Goal: Transaction & Acquisition: Purchase product/service

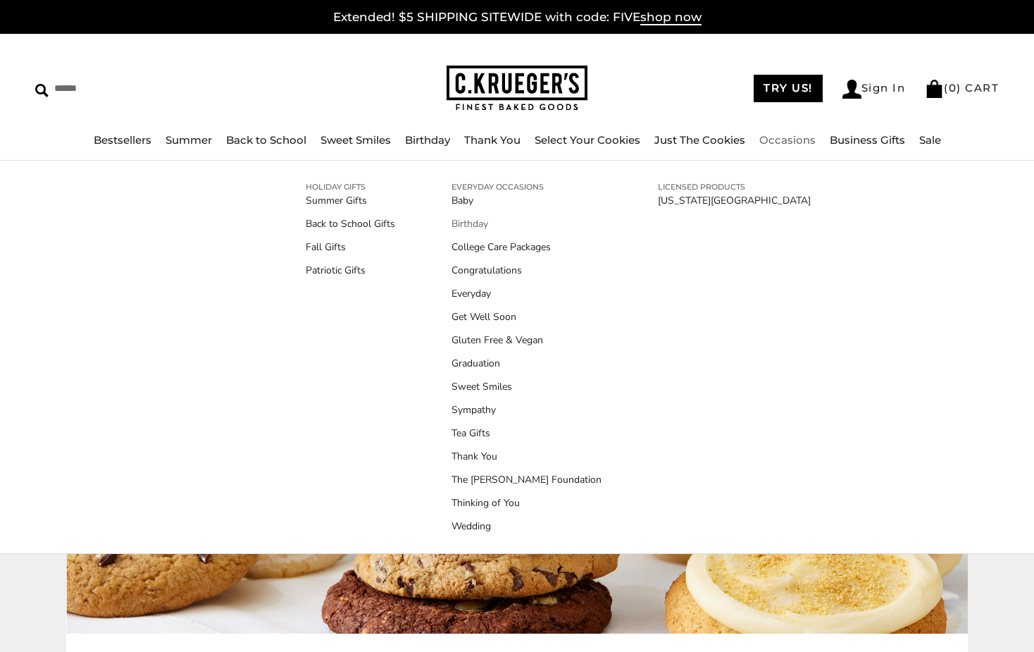
click at [468, 217] on link "Birthday" at bounding box center [527, 223] width 150 height 15
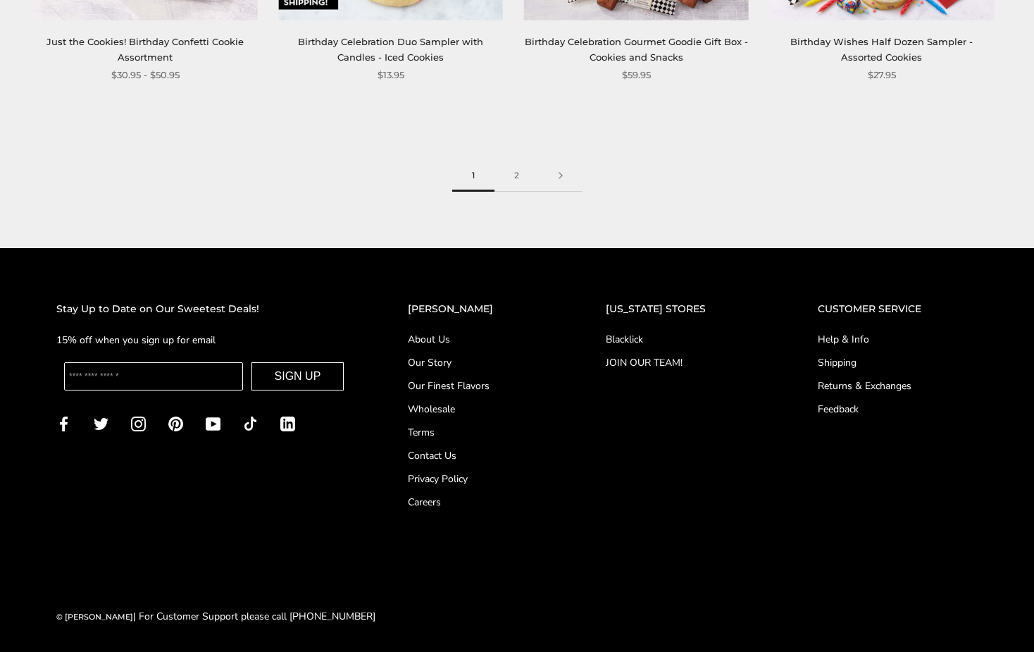
scroll to position [2109, 0]
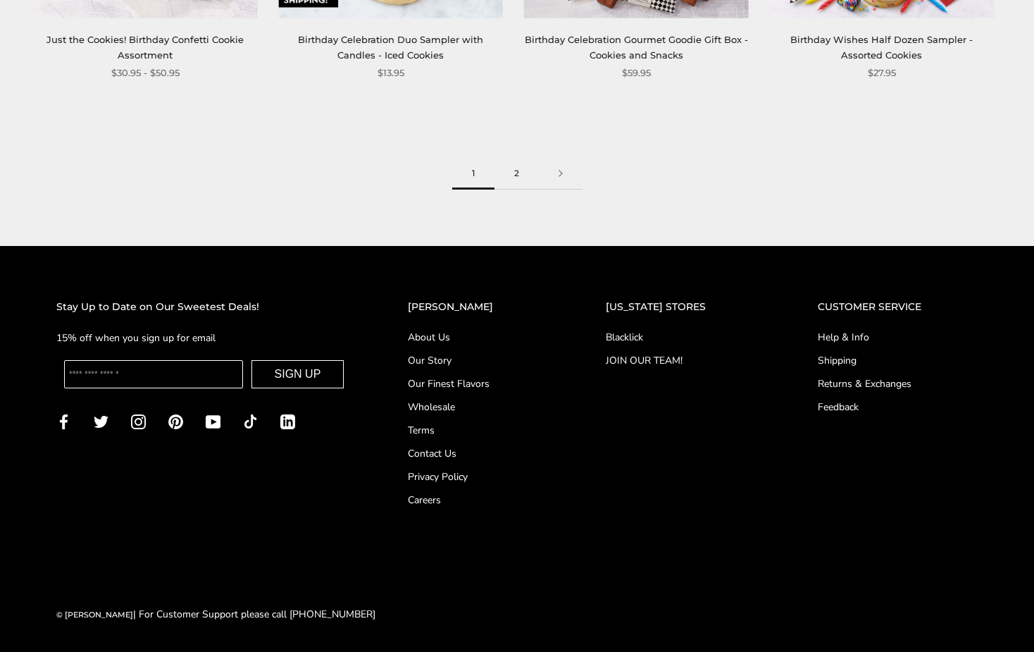
click at [516, 177] on link "2" at bounding box center [517, 174] width 44 height 32
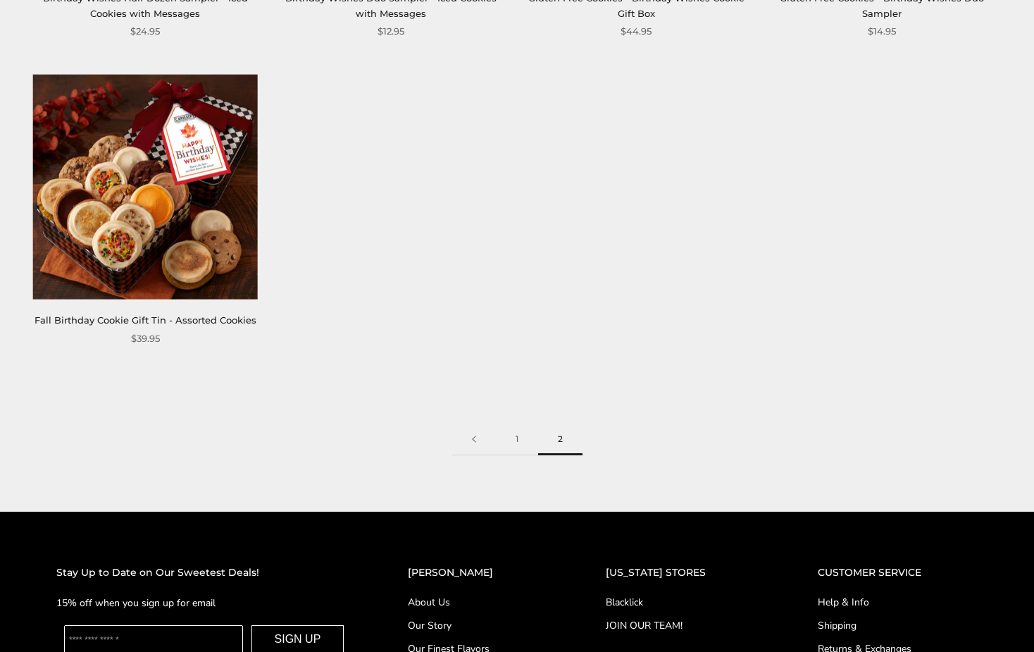
scroll to position [916, 0]
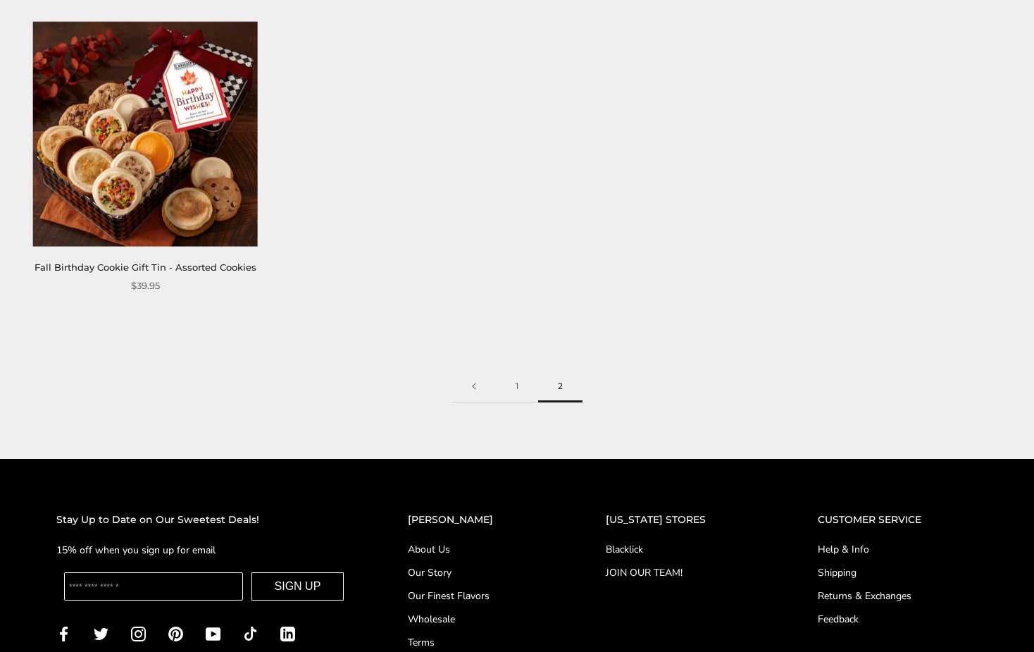
click at [148, 165] on img at bounding box center [145, 134] width 225 height 225
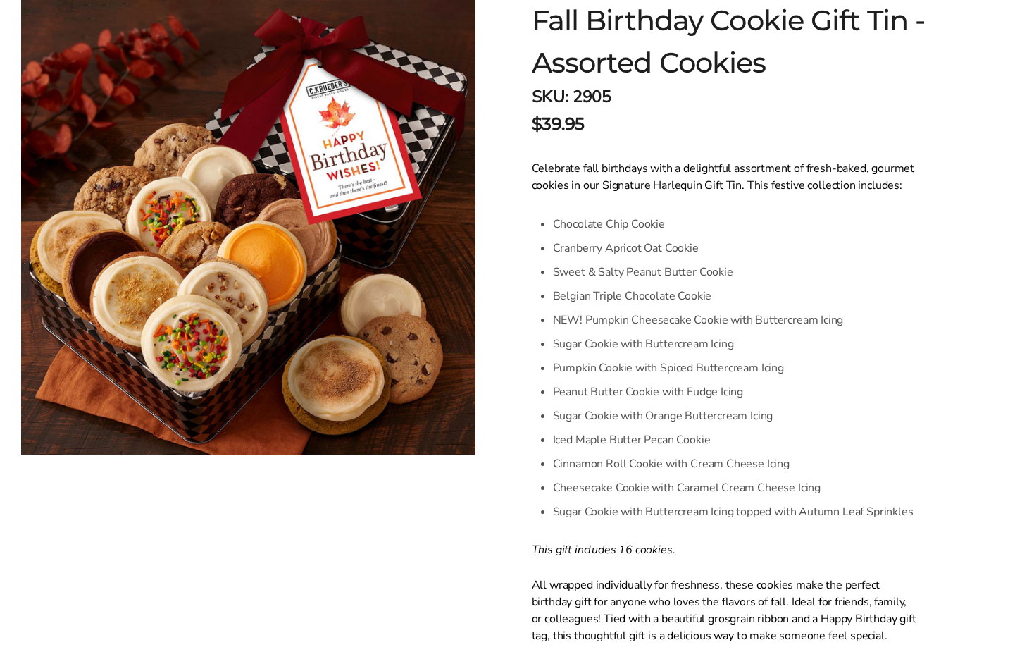
scroll to position [282, 0]
